Goal: Task Accomplishment & Management: Use online tool/utility

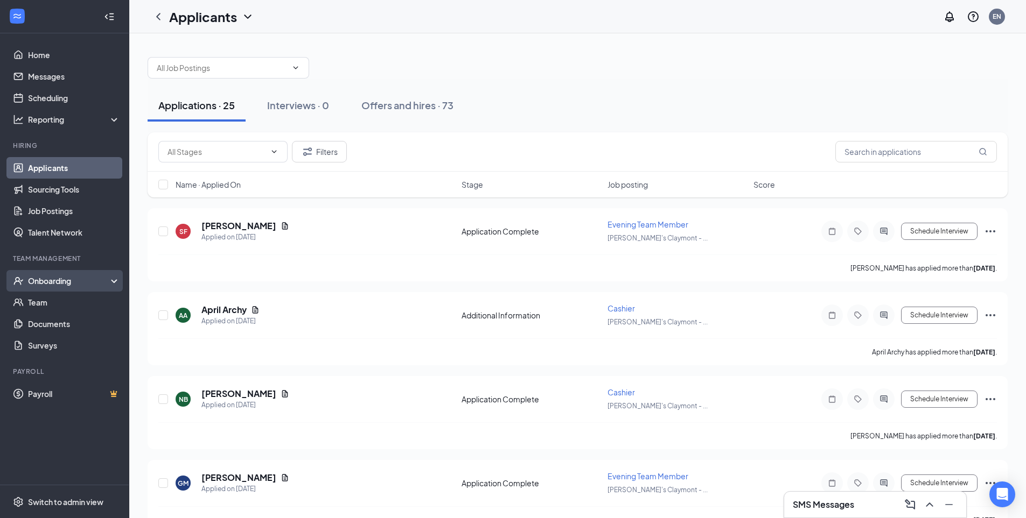
click at [78, 282] on div "Onboarding" at bounding box center [69, 281] width 83 height 11
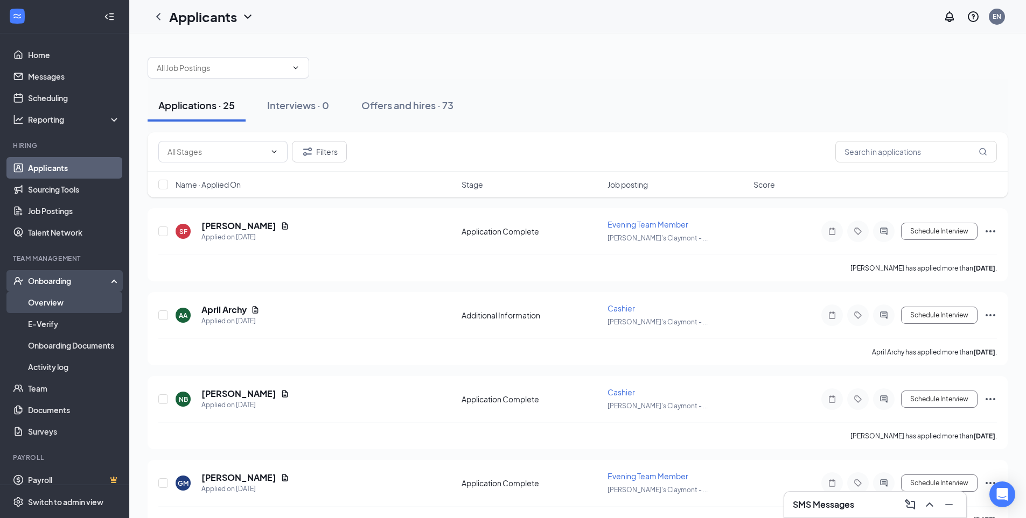
click at [66, 297] on link "Overview" at bounding box center [74, 303] width 92 height 22
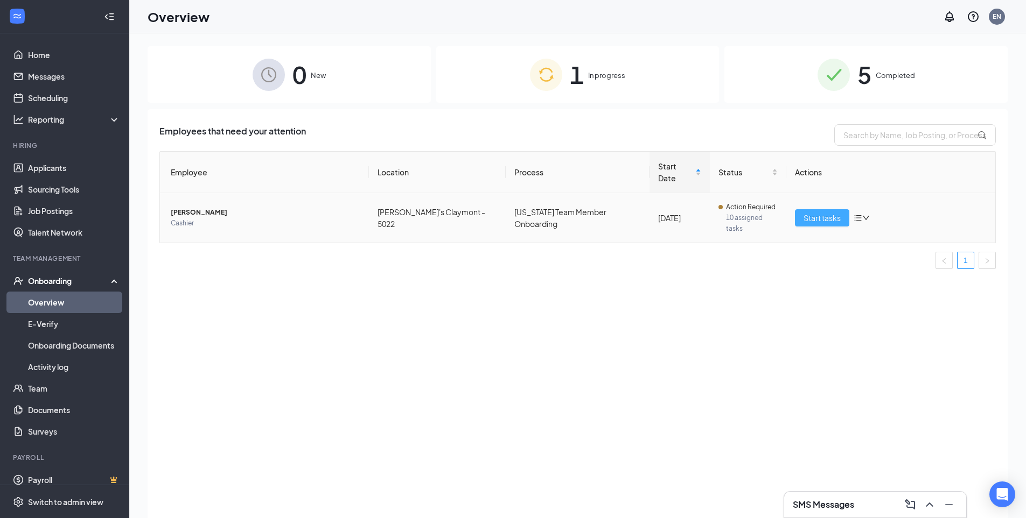
click at [818, 212] on span "Start tasks" at bounding box center [821, 218] width 37 height 12
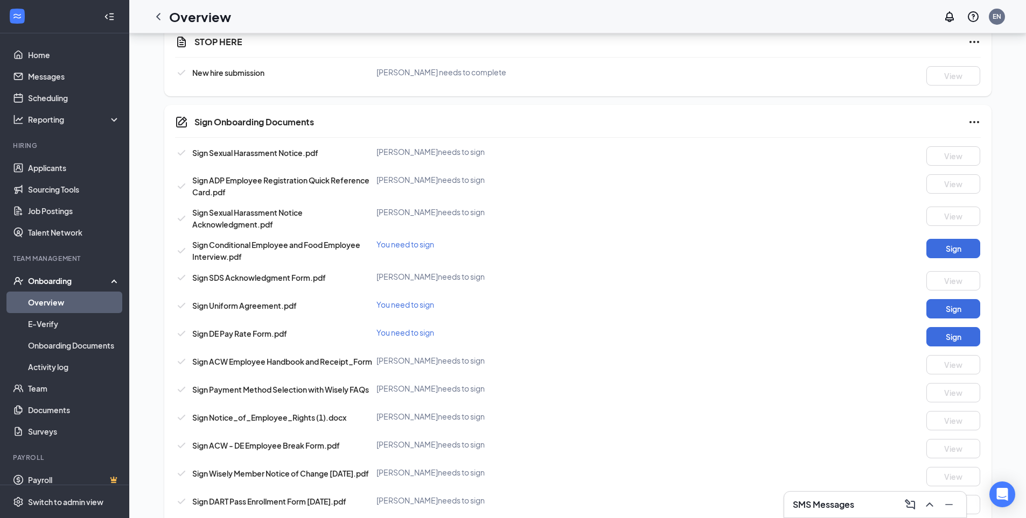
scroll to position [1041, 0]
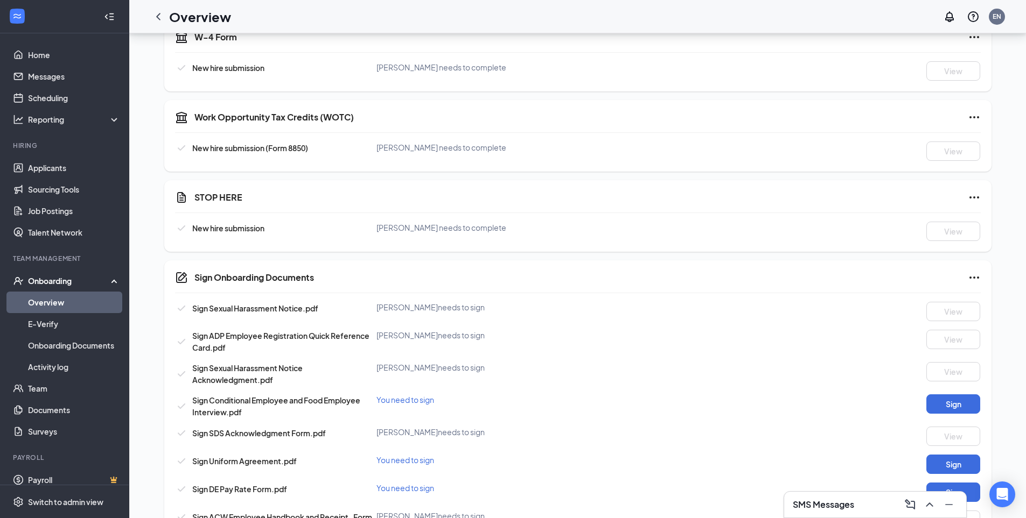
scroll to position [861, 0]
